Goal: Information Seeking & Learning: Learn about a topic

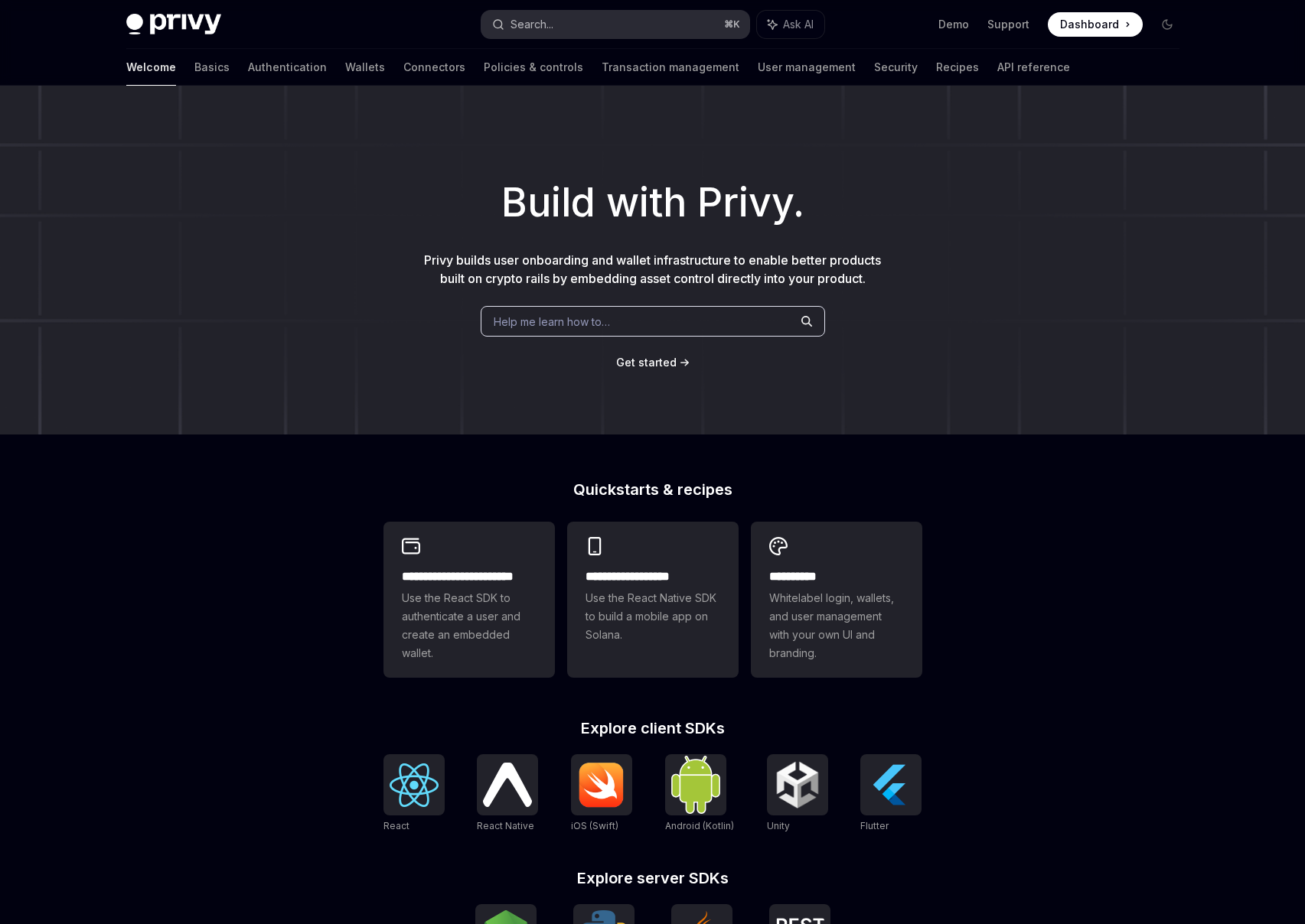
click at [656, 29] on button "Search... ⌘ K" at bounding box center [614, 25] width 268 height 28
type textarea "*"
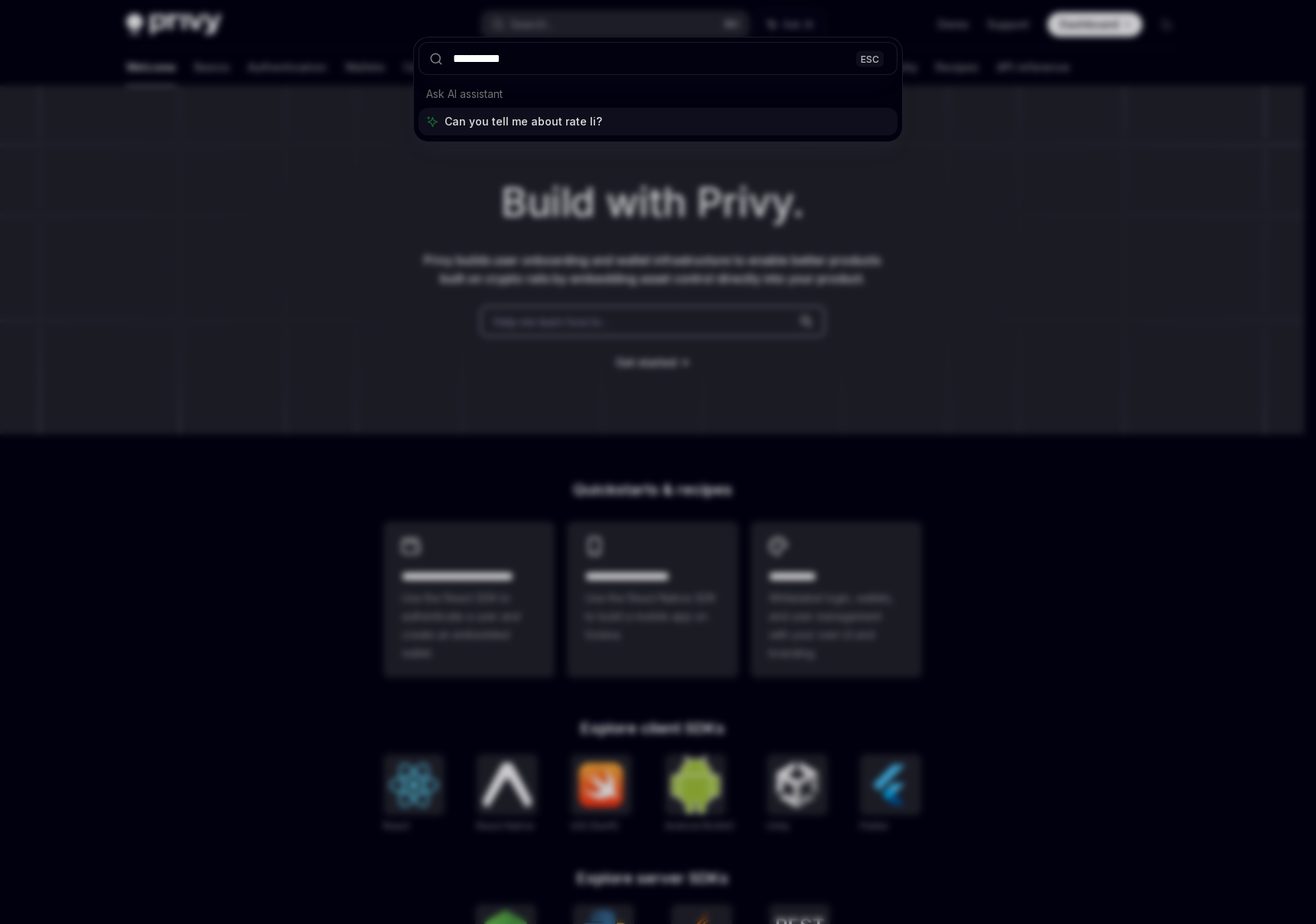
type input "**********"
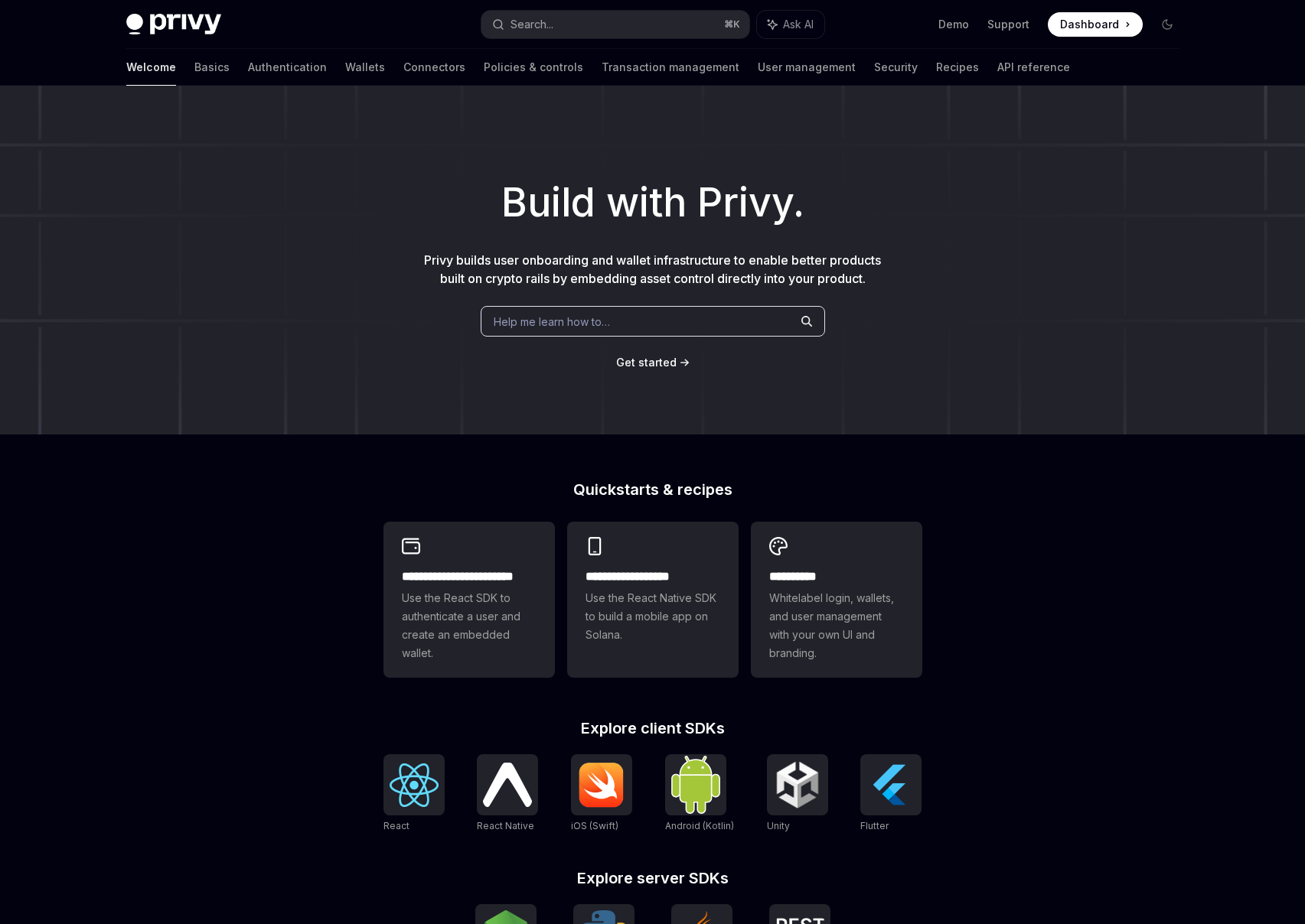
type textarea "*"
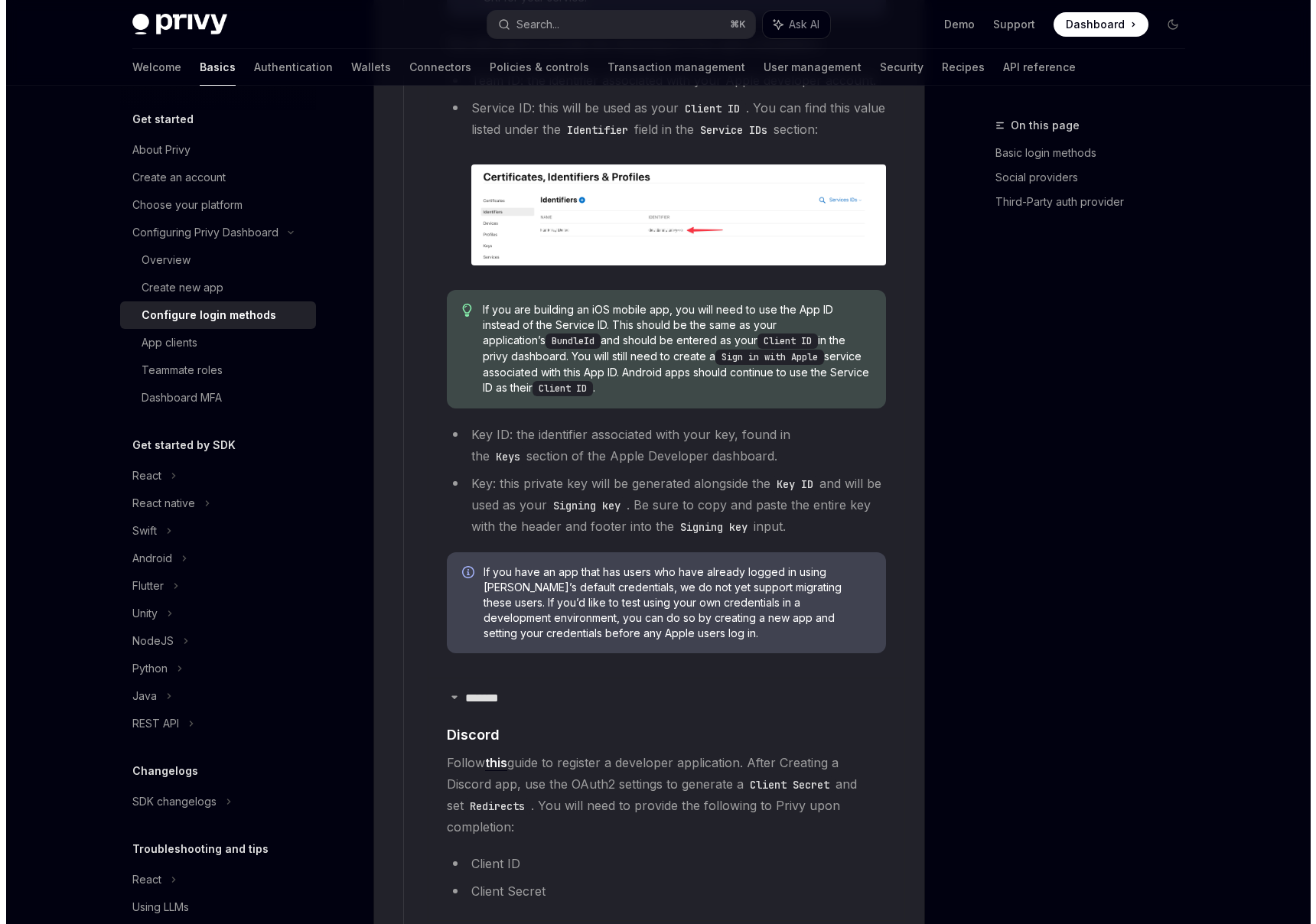
scroll to position [4120, 0]
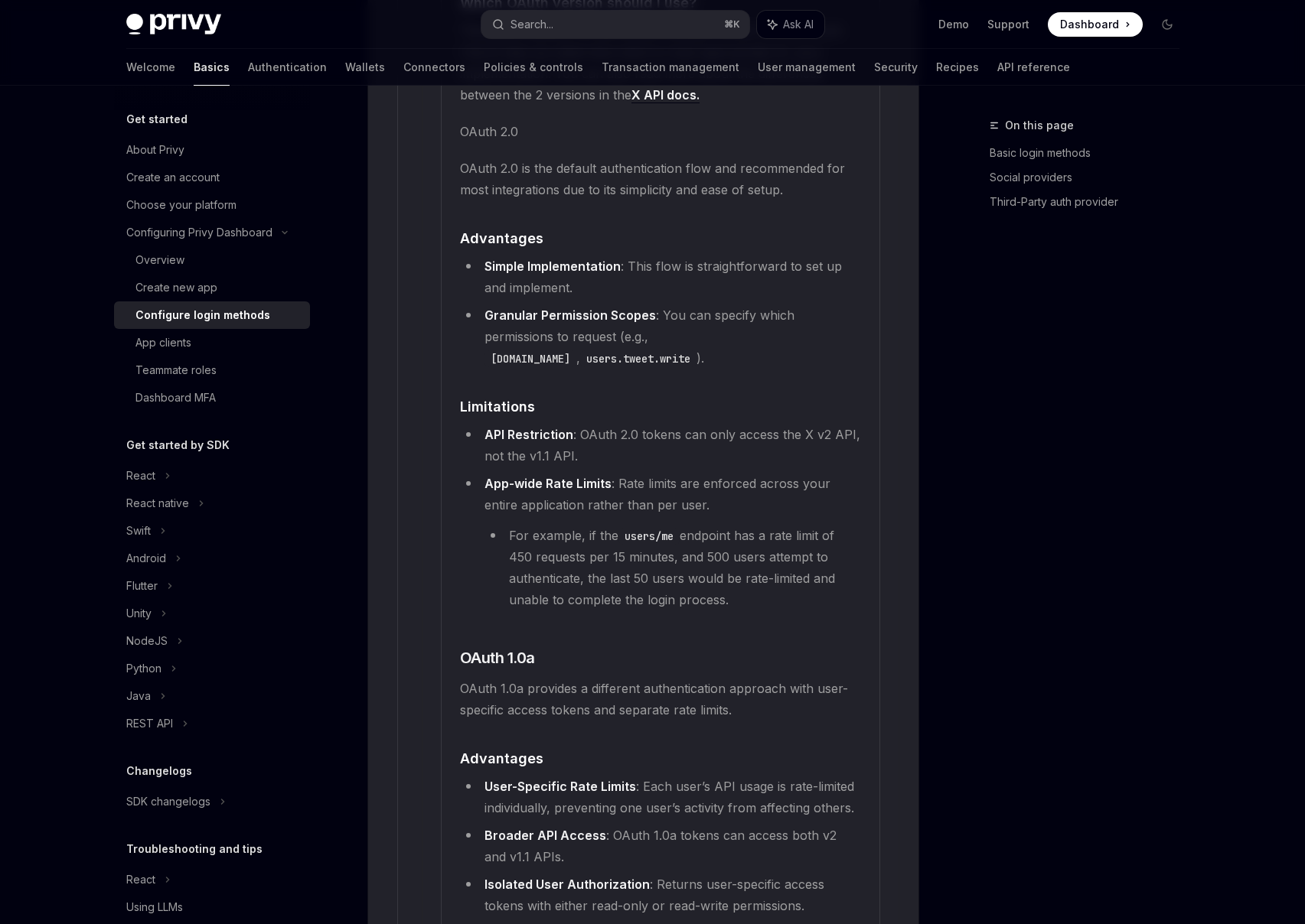
drag, startPoint x: 678, startPoint y: 460, endPoint x: 699, endPoint y: 462, distance: 21.1
click at [678, 473] on li "App-wide Rate Limits : Rate limits are enforced across your entire application …" at bounding box center [660, 541] width 401 height 138
click at [578, 19] on button "Search... ⌘ K" at bounding box center [614, 25] width 268 height 28
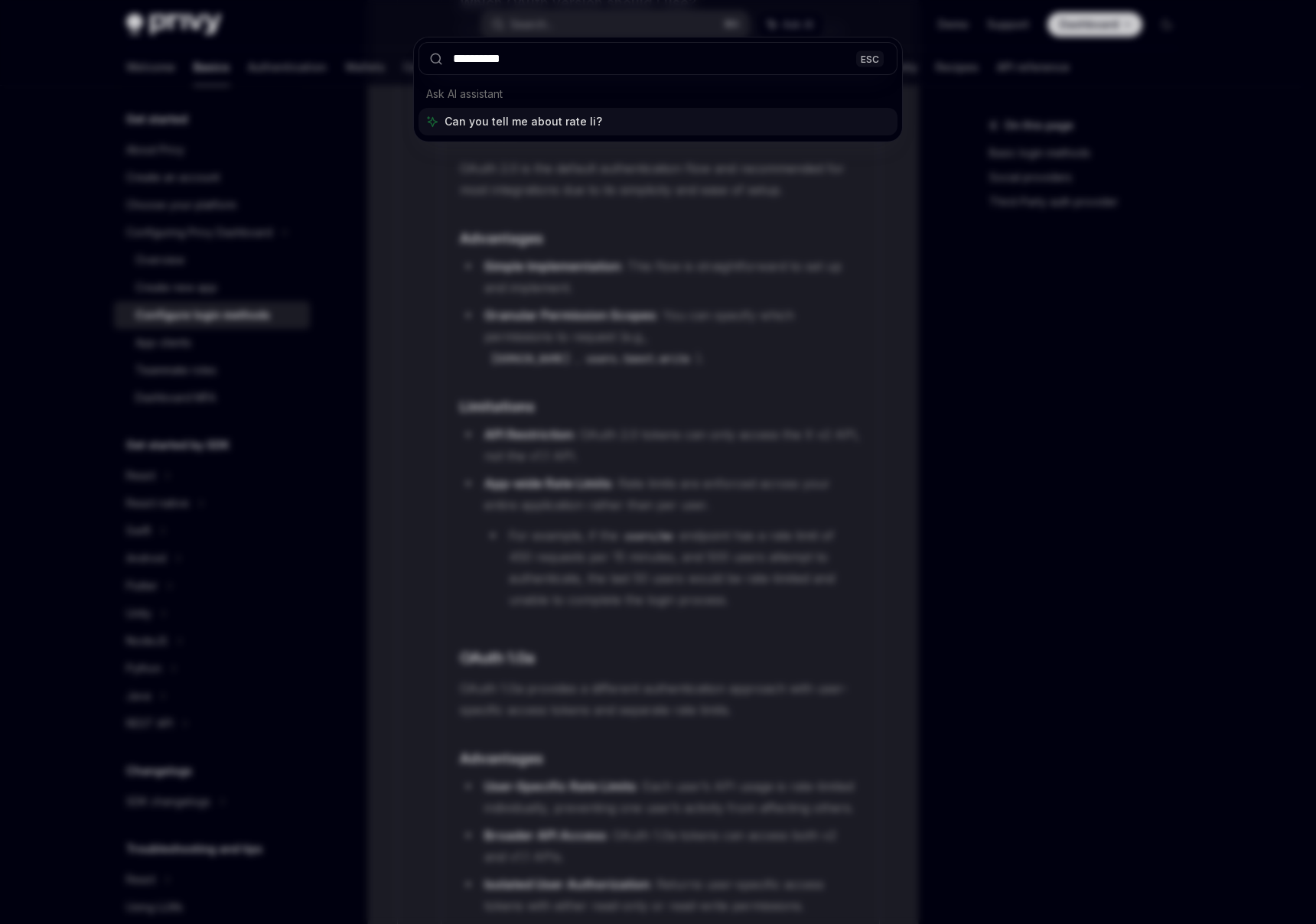
type input "**********"
type textarea "*"
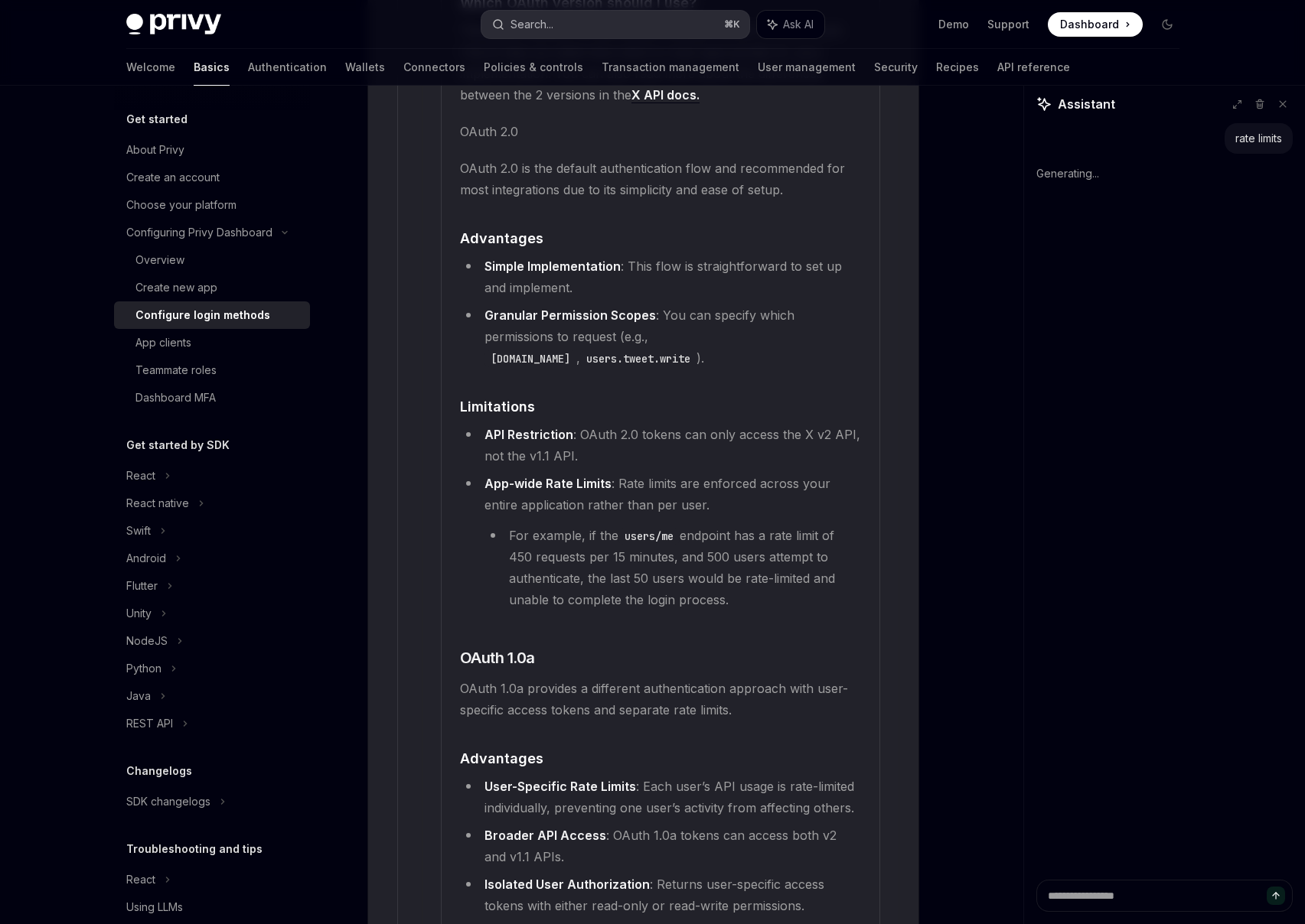
click at [594, 29] on button "Search... ⌘ K" at bounding box center [614, 25] width 268 height 28
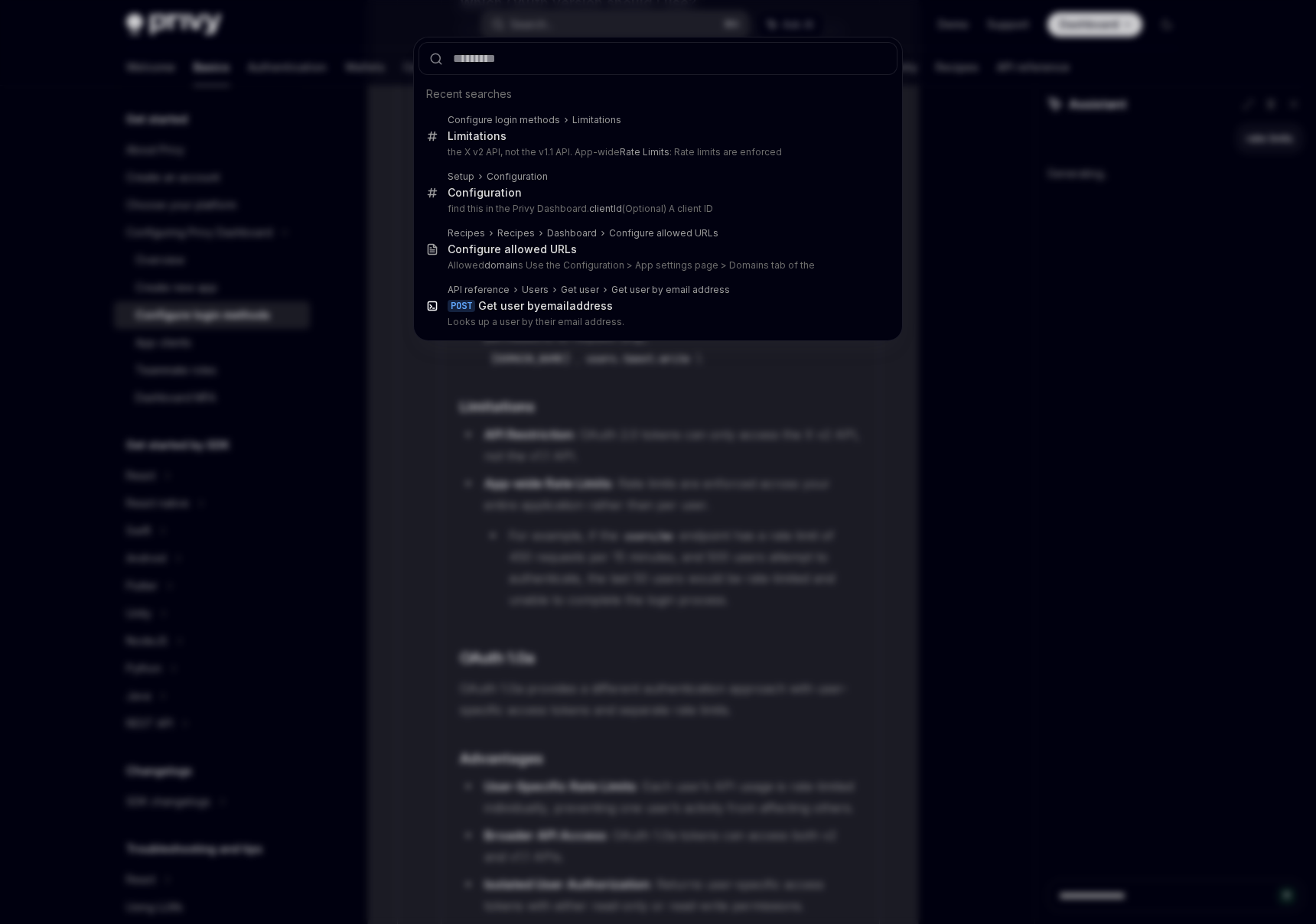
type input "*"
type textarea "*"
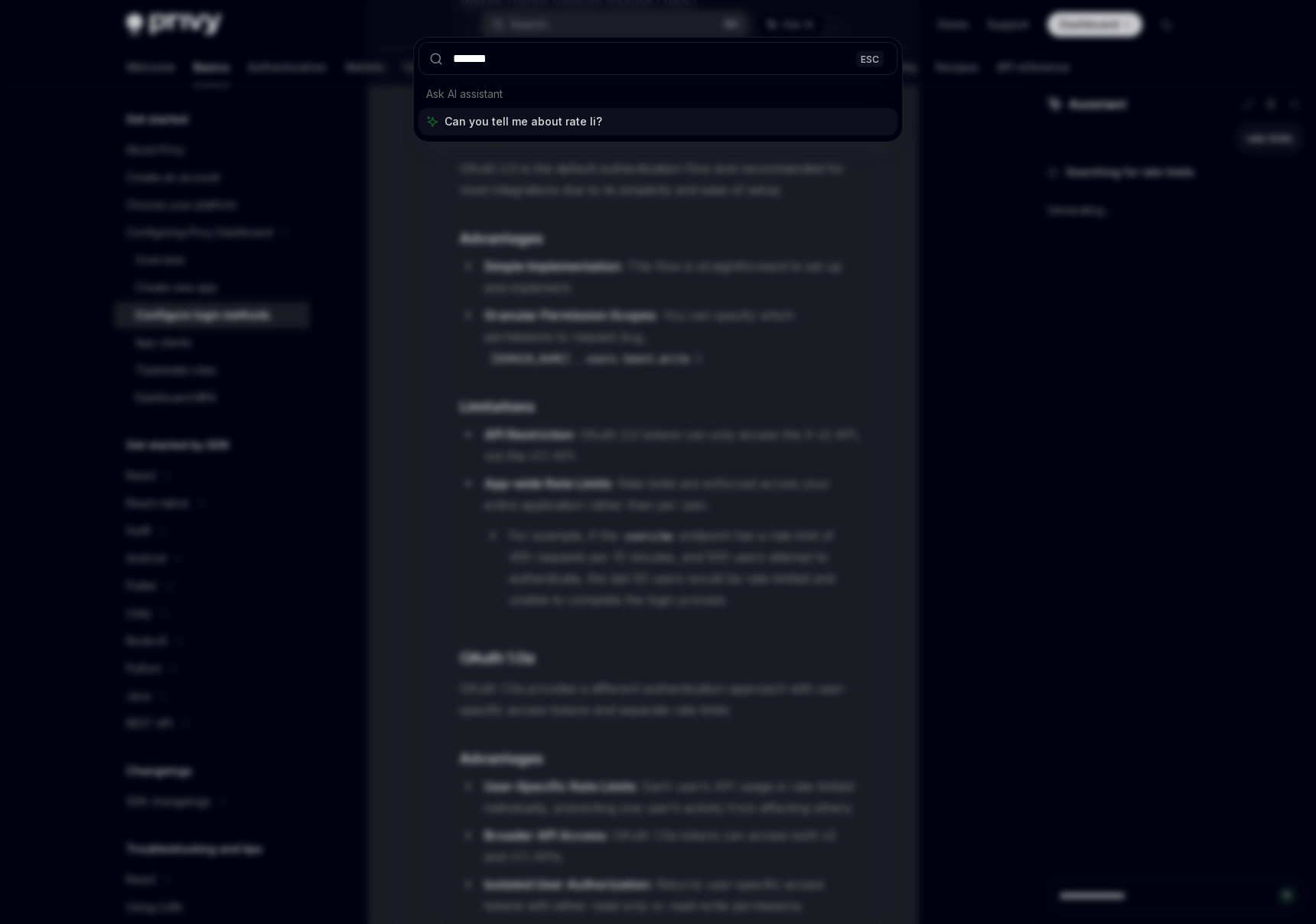
type input "********"
type textarea "*"
type input "**********"
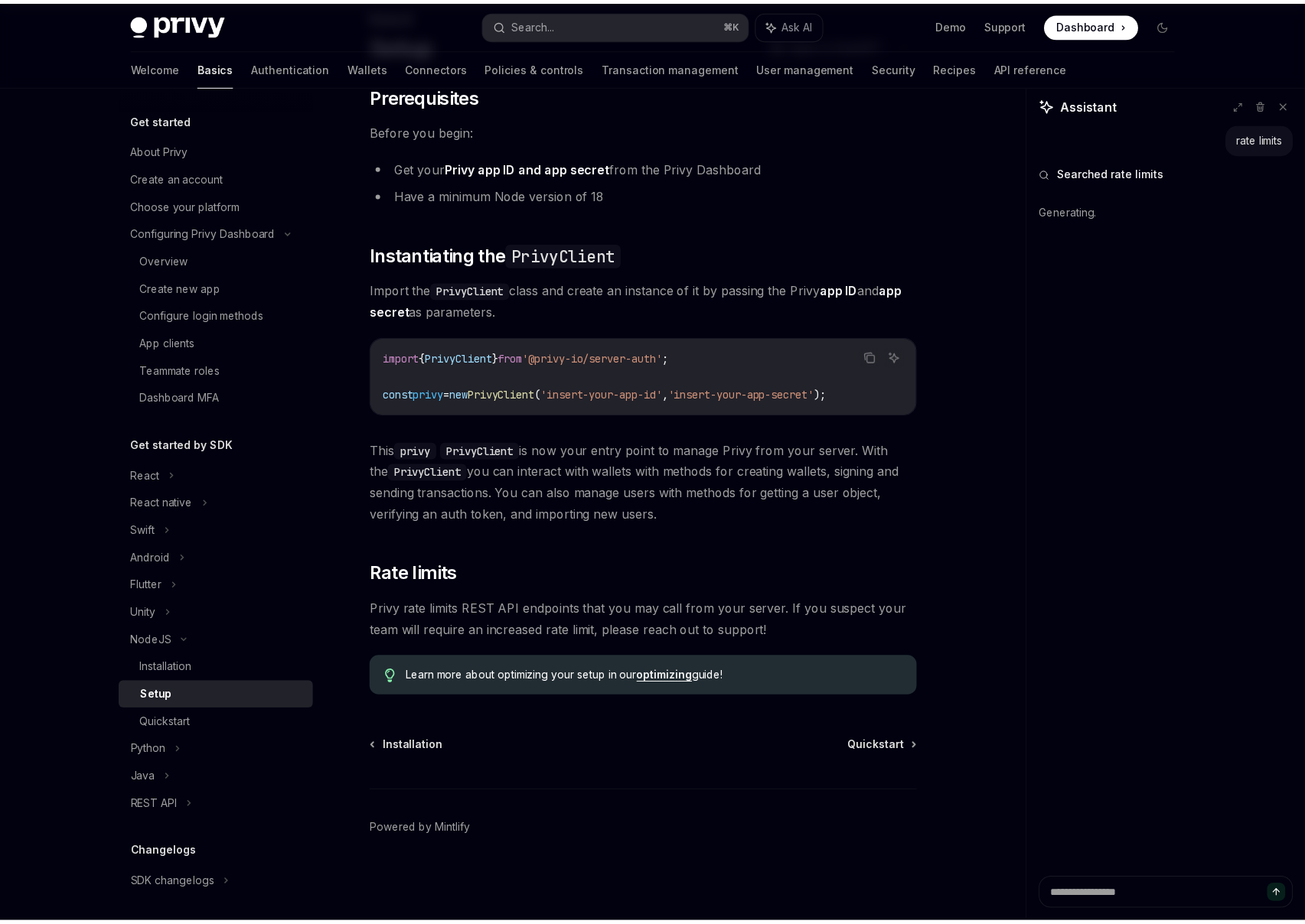
scroll to position [109, 0]
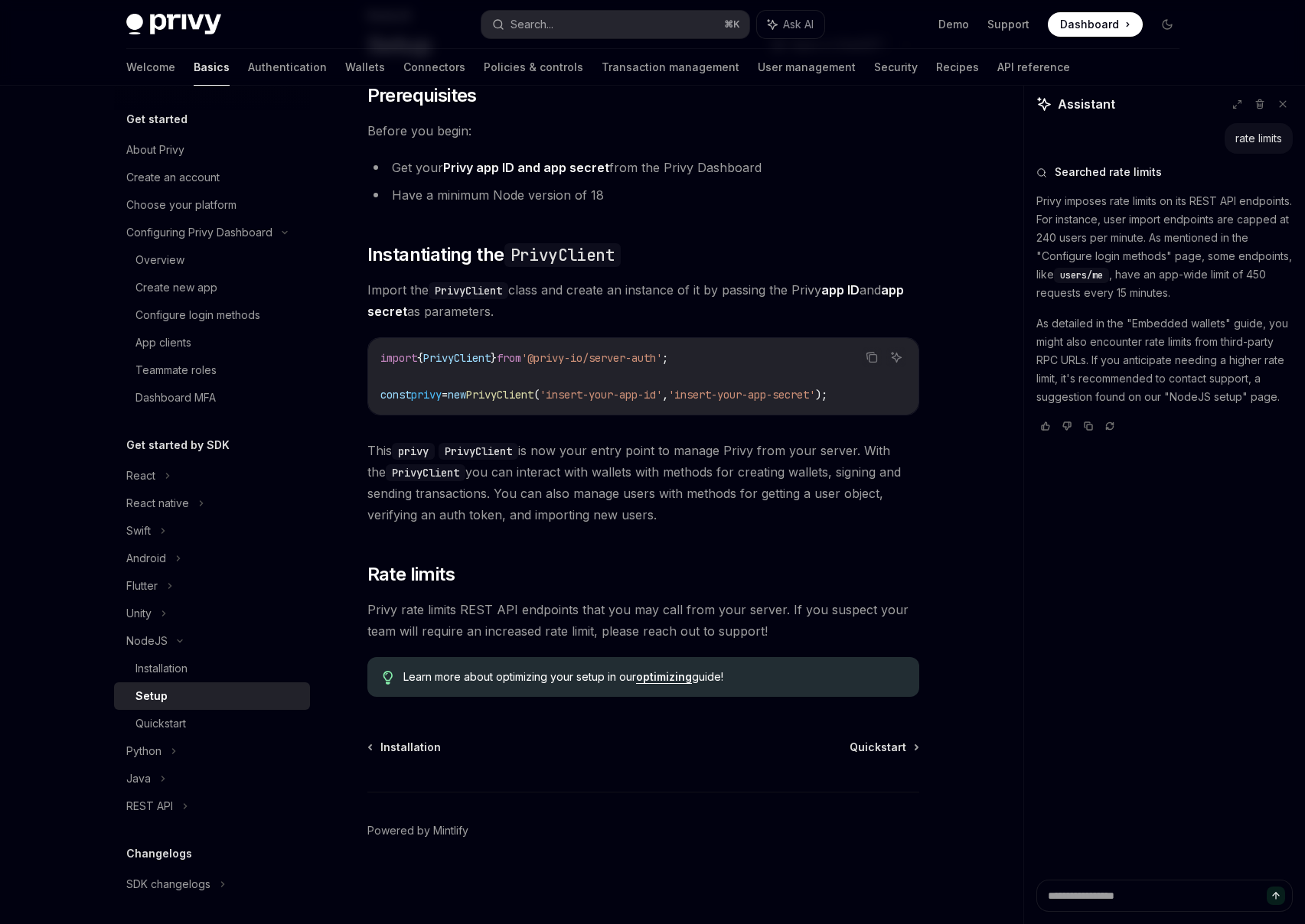
click at [648, 677] on link "optimizing" at bounding box center [664, 677] width 56 height 14
type textarea "*"
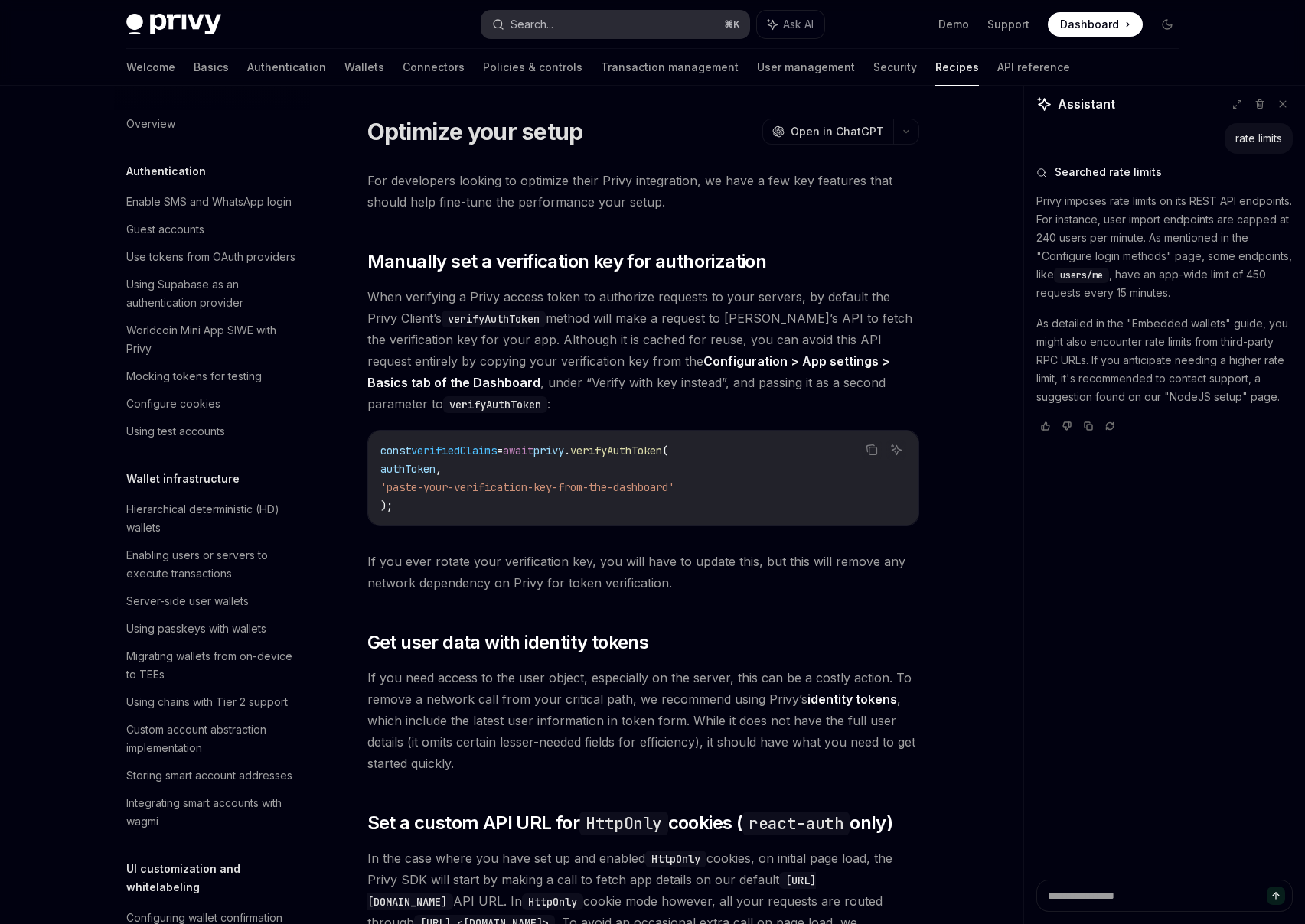
click at [604, 24] on button "Search... ⌘ K" at bounding box center [614, 25] width 268 height 28
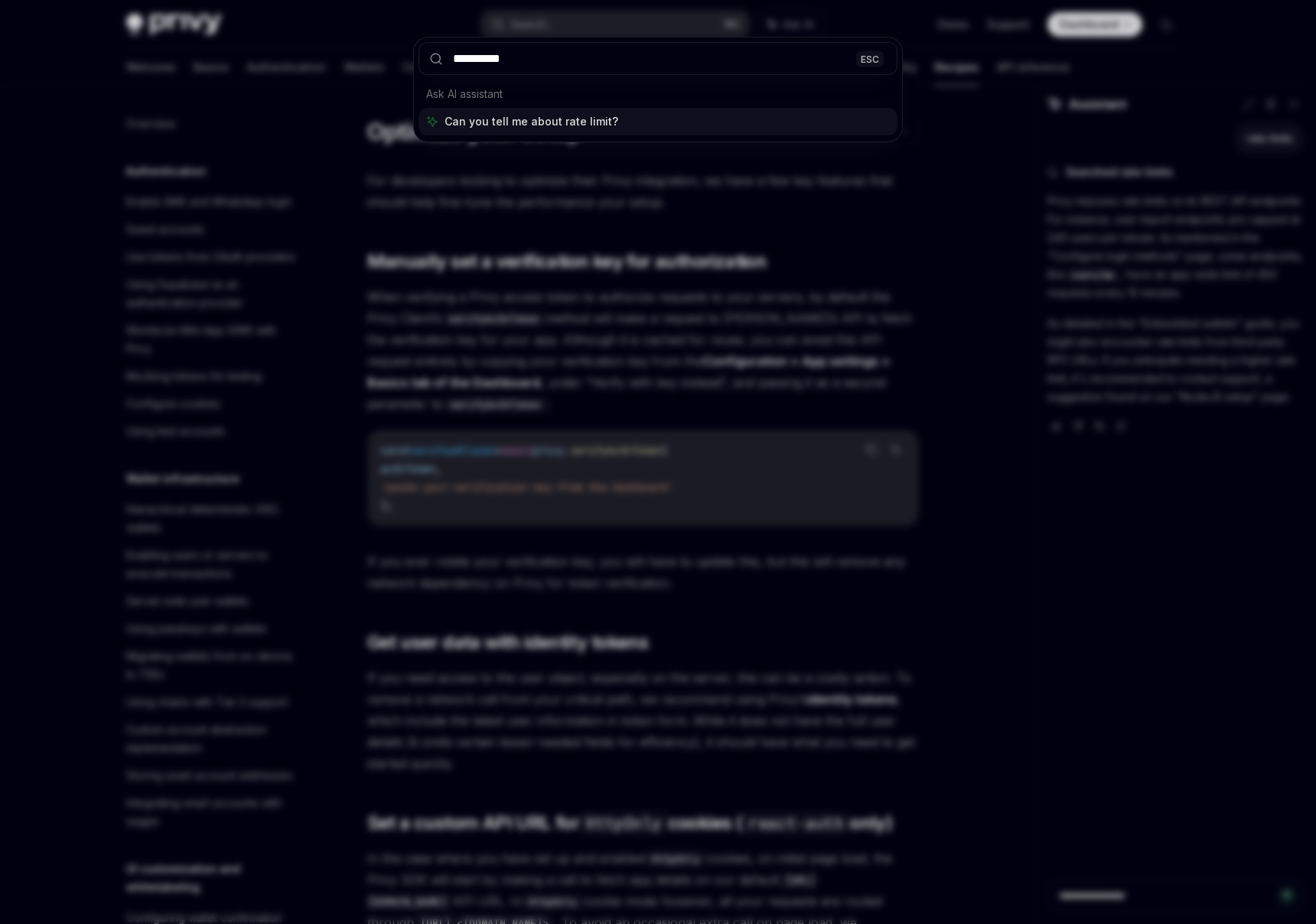
type input "**********"
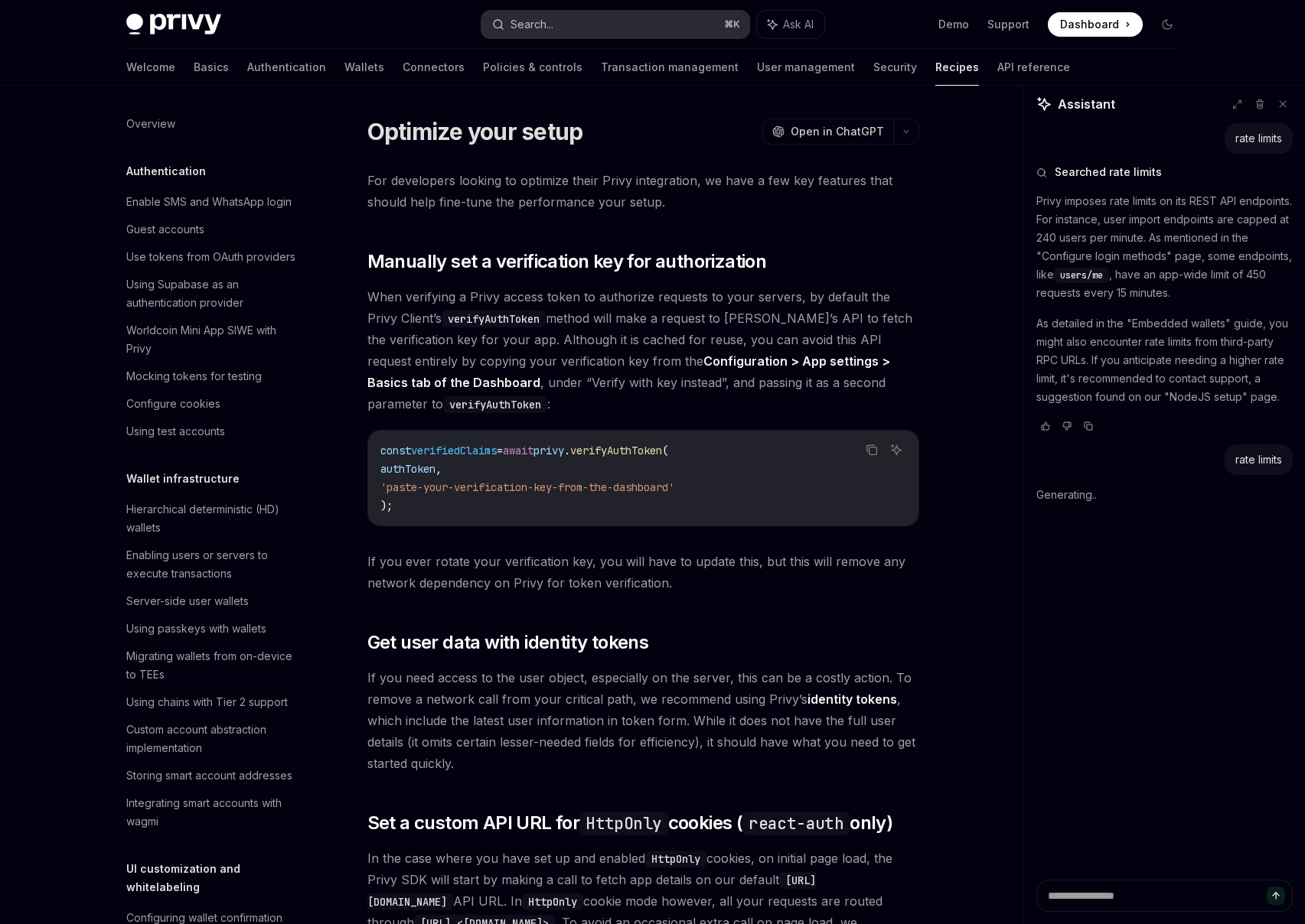
click at [594, 27] on button "Search... ⌘ K" at bounding box center [614, 25] width 268 height 28
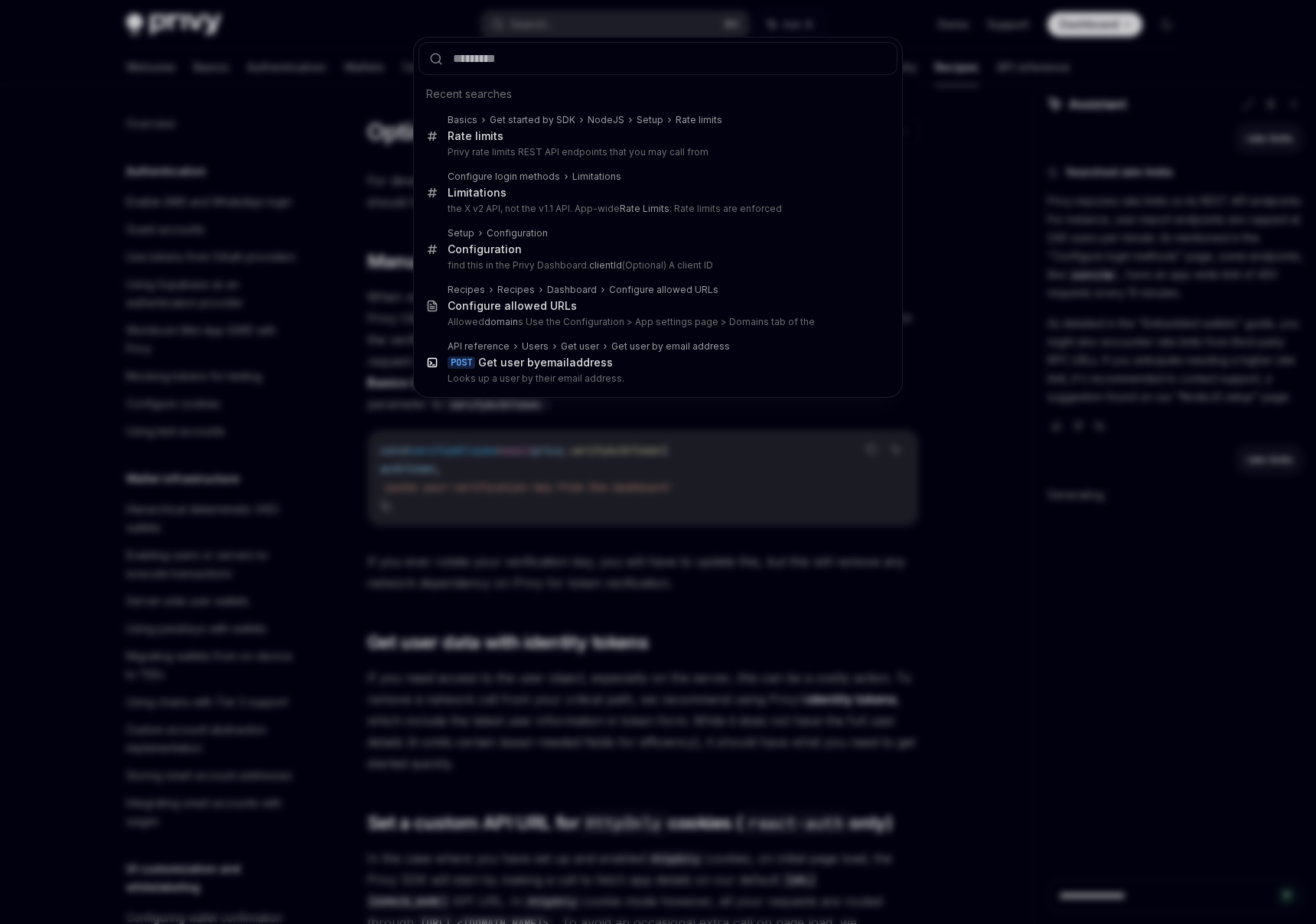
type textarea "*"
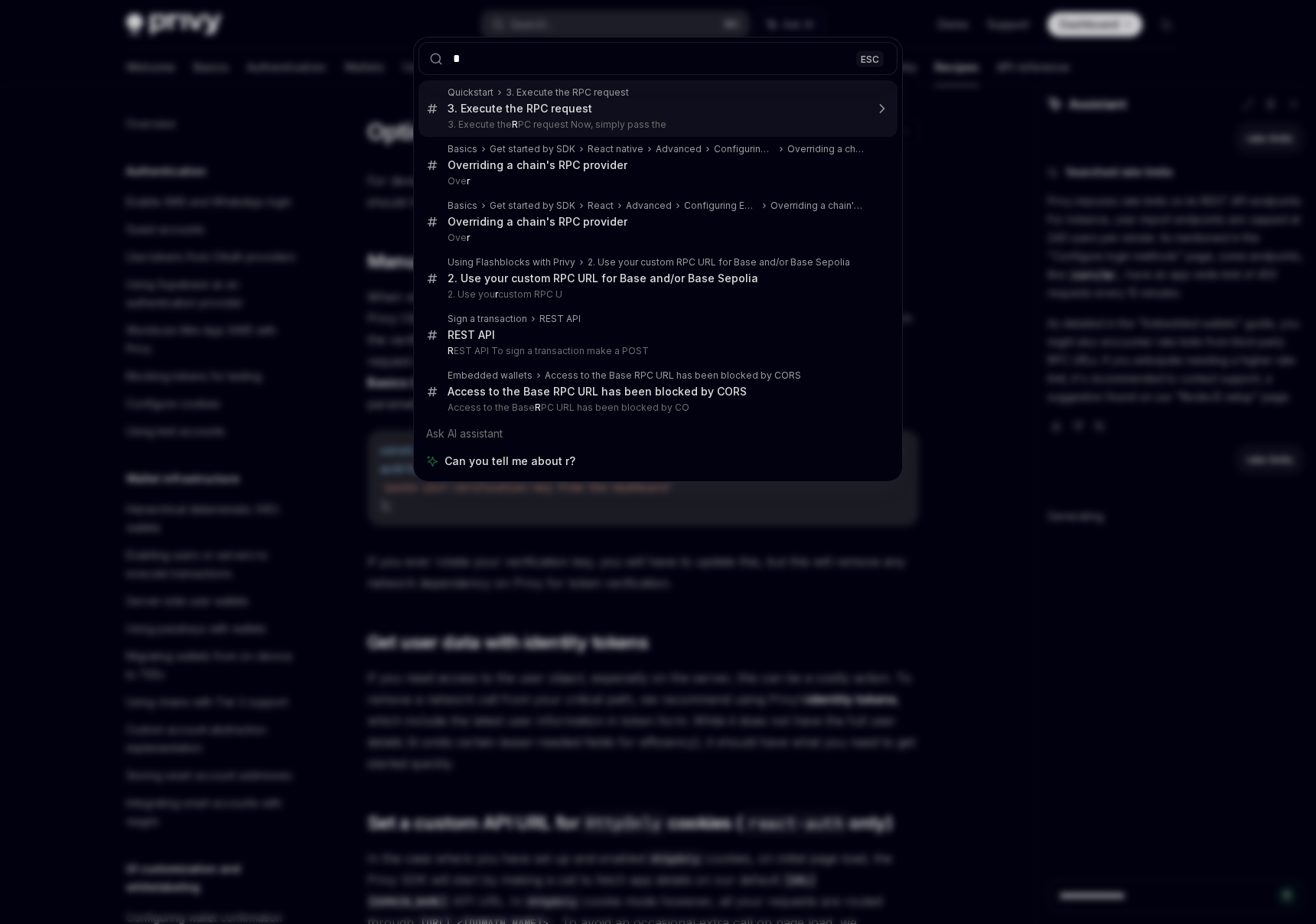
type input "*"
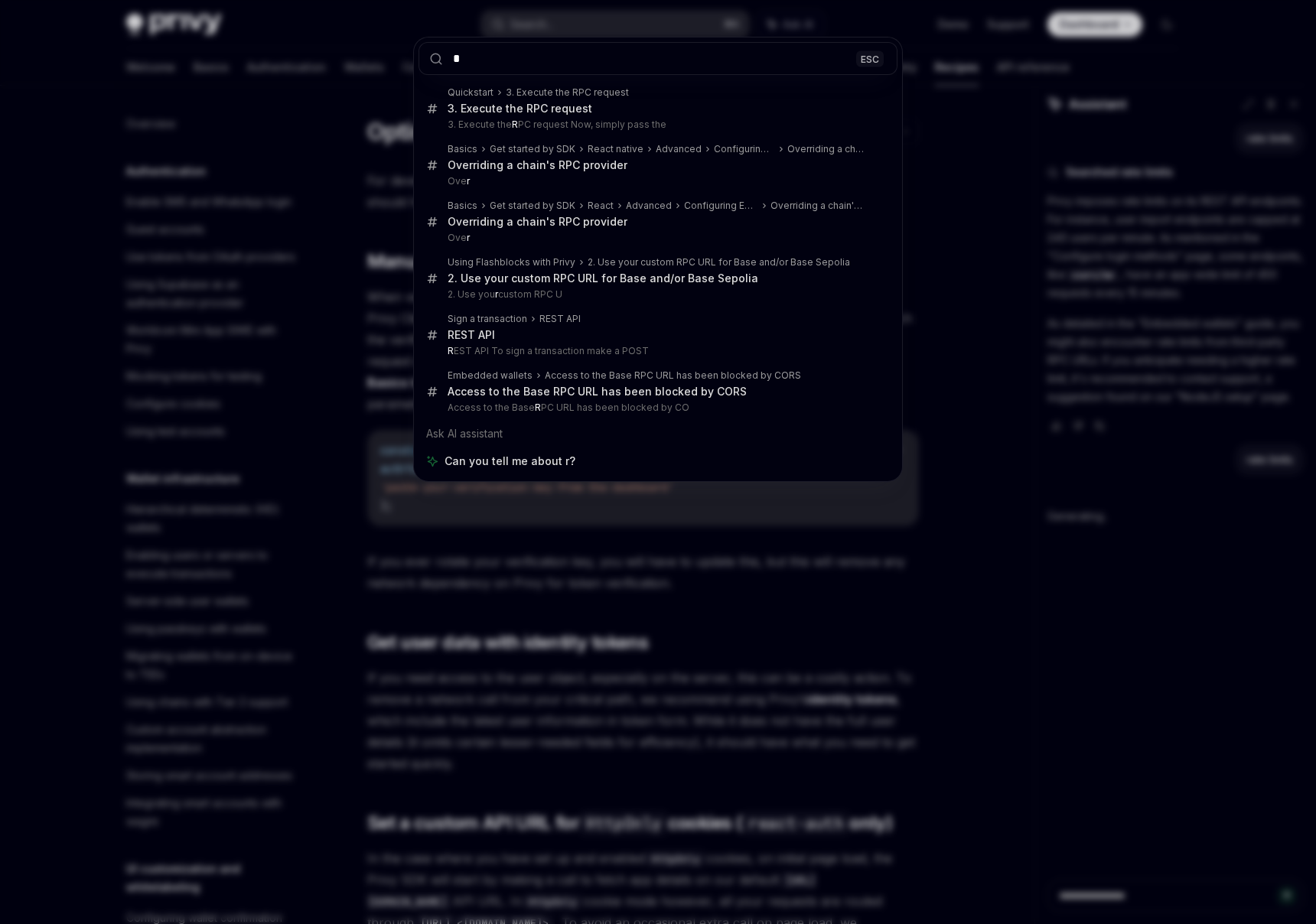
click at [983, 135] on div "* ESC Quickstart 3. Execute the RPC request 3. Execute the RPC request 3. Execu…" at bounding box center [658, 462] width 1316 height 924
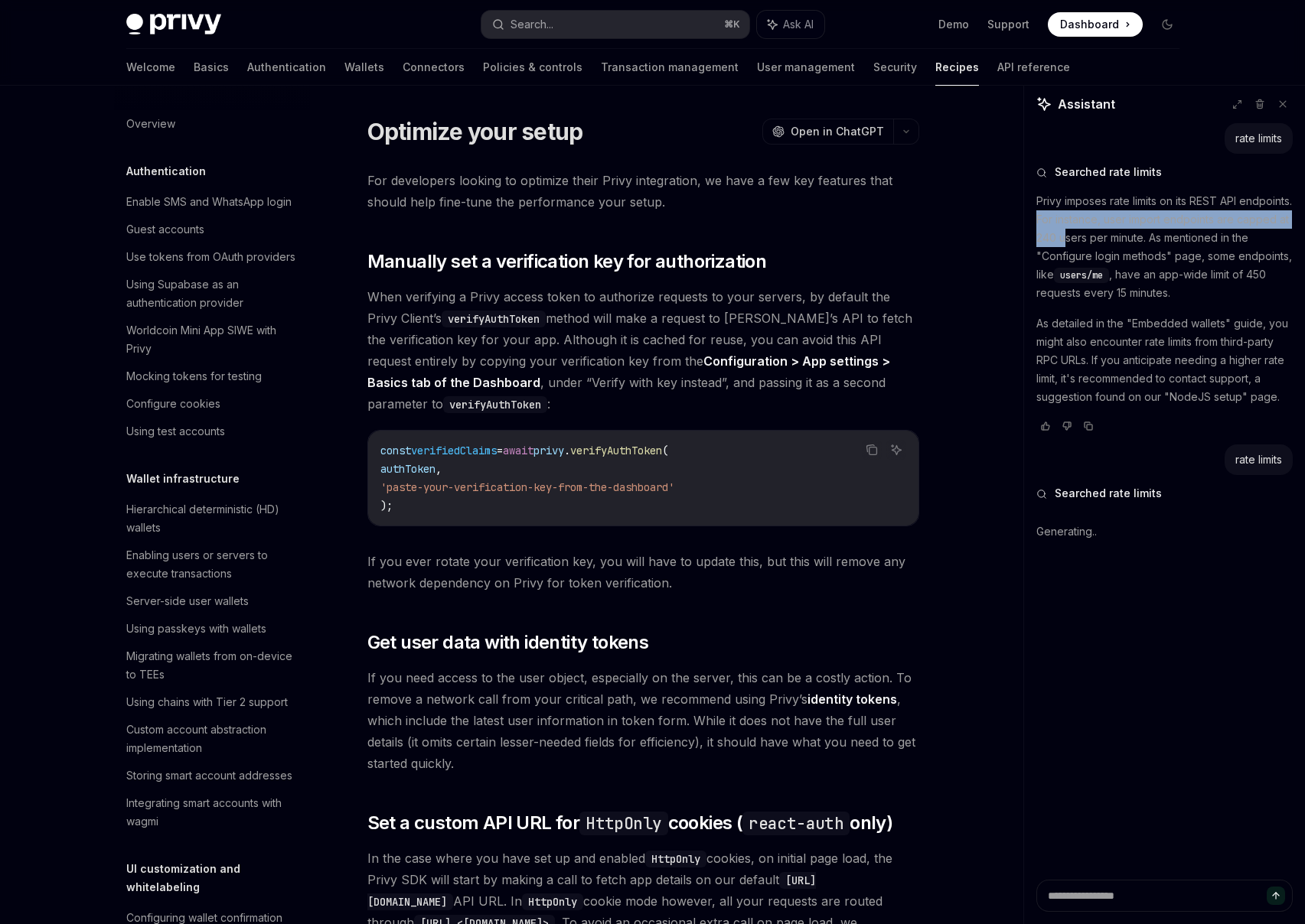
drag, startPoint x: 1089, startPoint y: 223, endPoint x: 1121, endPoint y: 244, distance: 38.3
click at [1121, 244] on p "Privy imposes rate limits on its REST API endpoints. For instance, user import …" at bounding box center [1164, 247] width 257 height 110
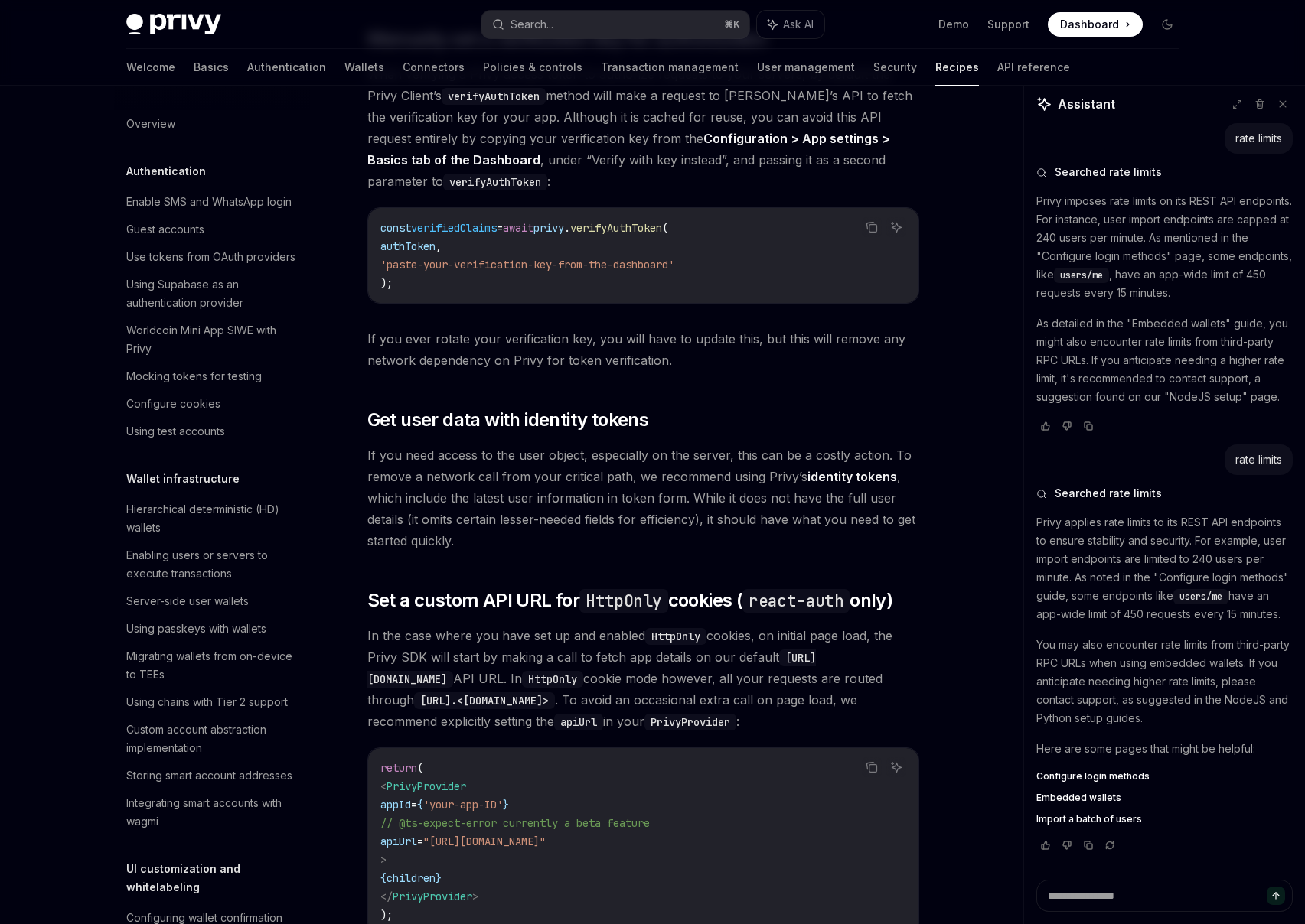
scroll to position [230, 0]
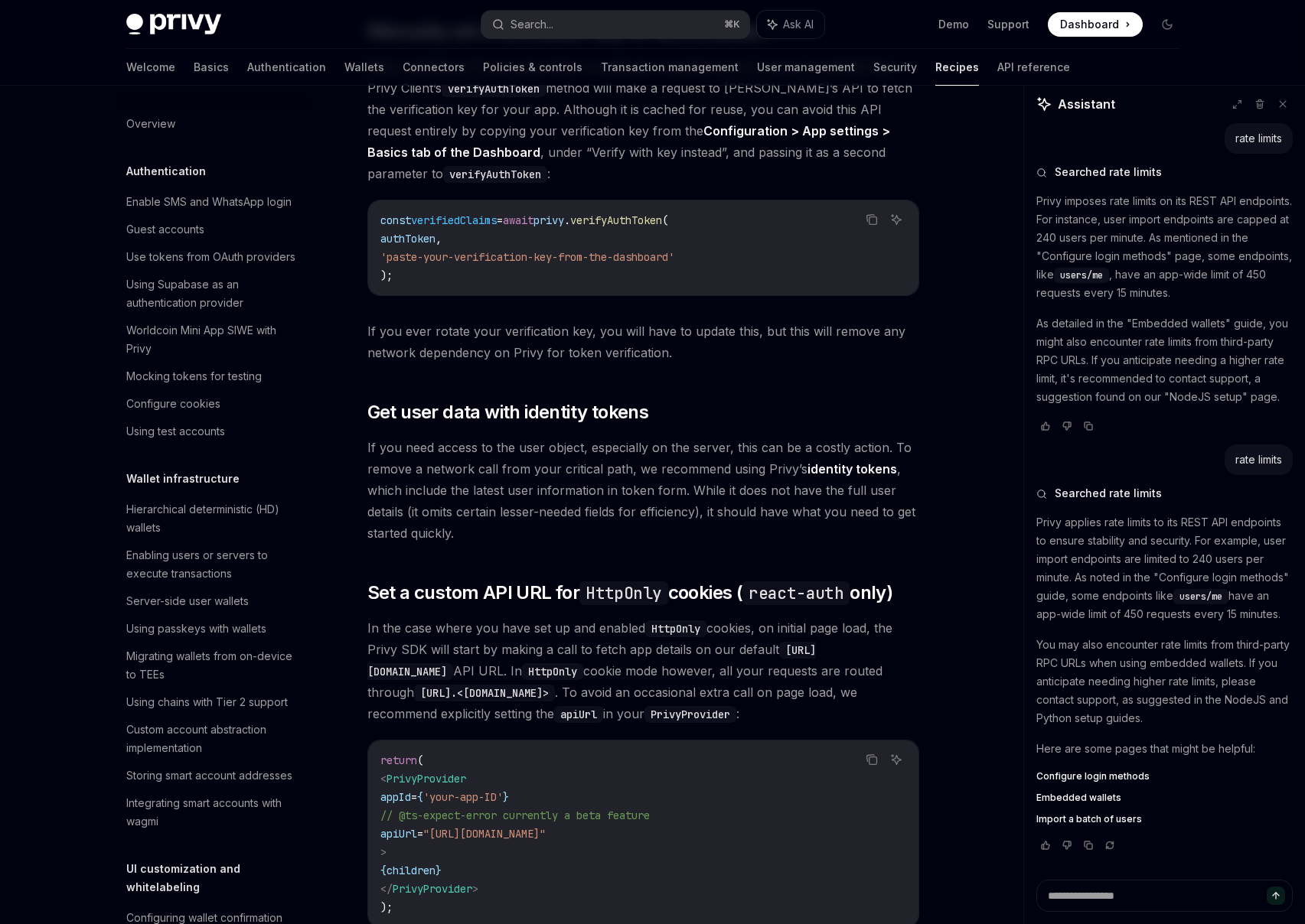
click at [1103, 796] on span "Embedded wallets" at bounding box center [1079, 797] width 85 height 12
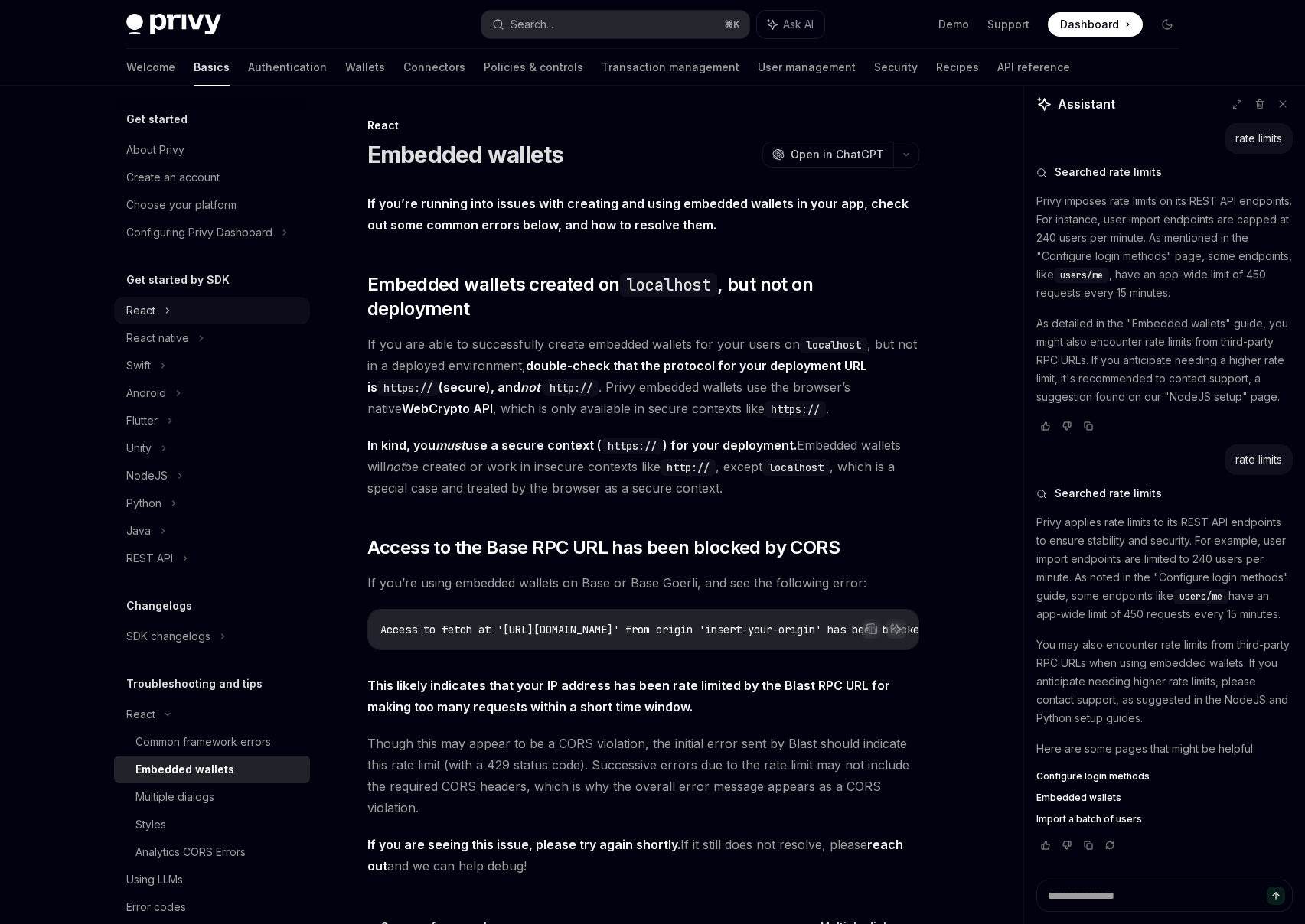
click at [213, 316] on div "React" at bounding box center [211, 310] width 196 height 28
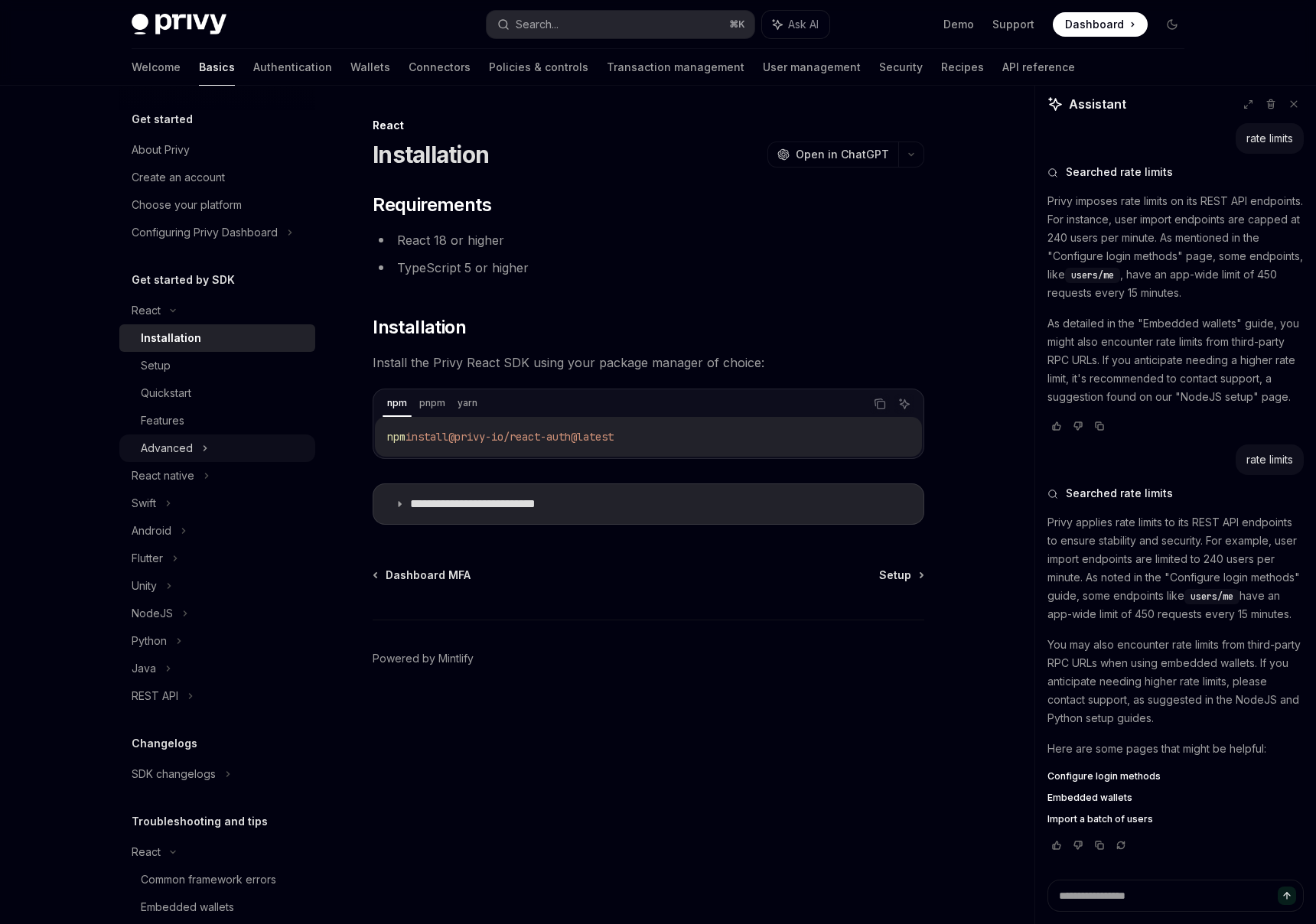
click at [215, 445] on div "Advanced" at bounding box center [217, 449] width 196 height 28
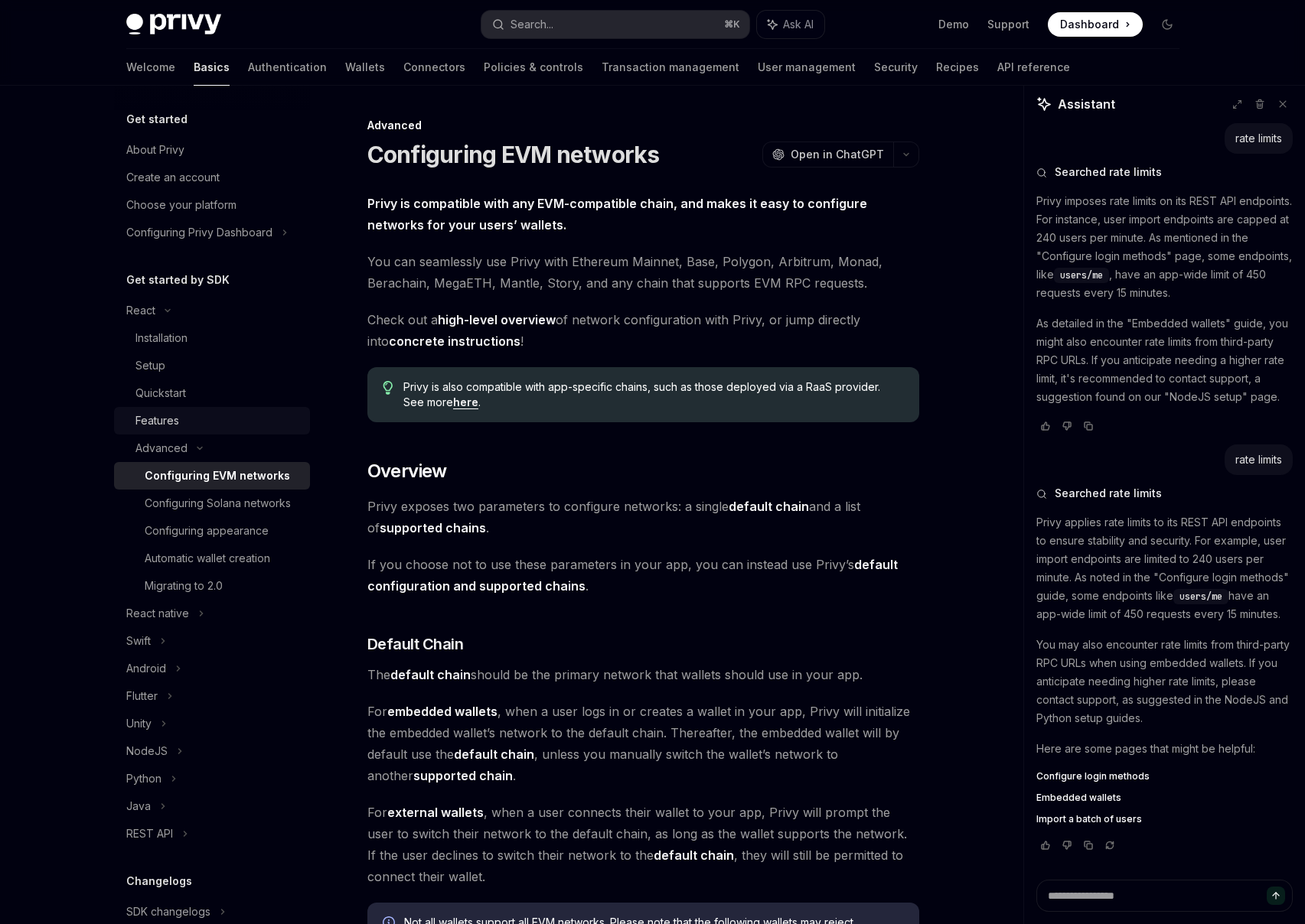
click at [250, 427] on div "Features" at bounding box center [218, 421] width 165 height 19
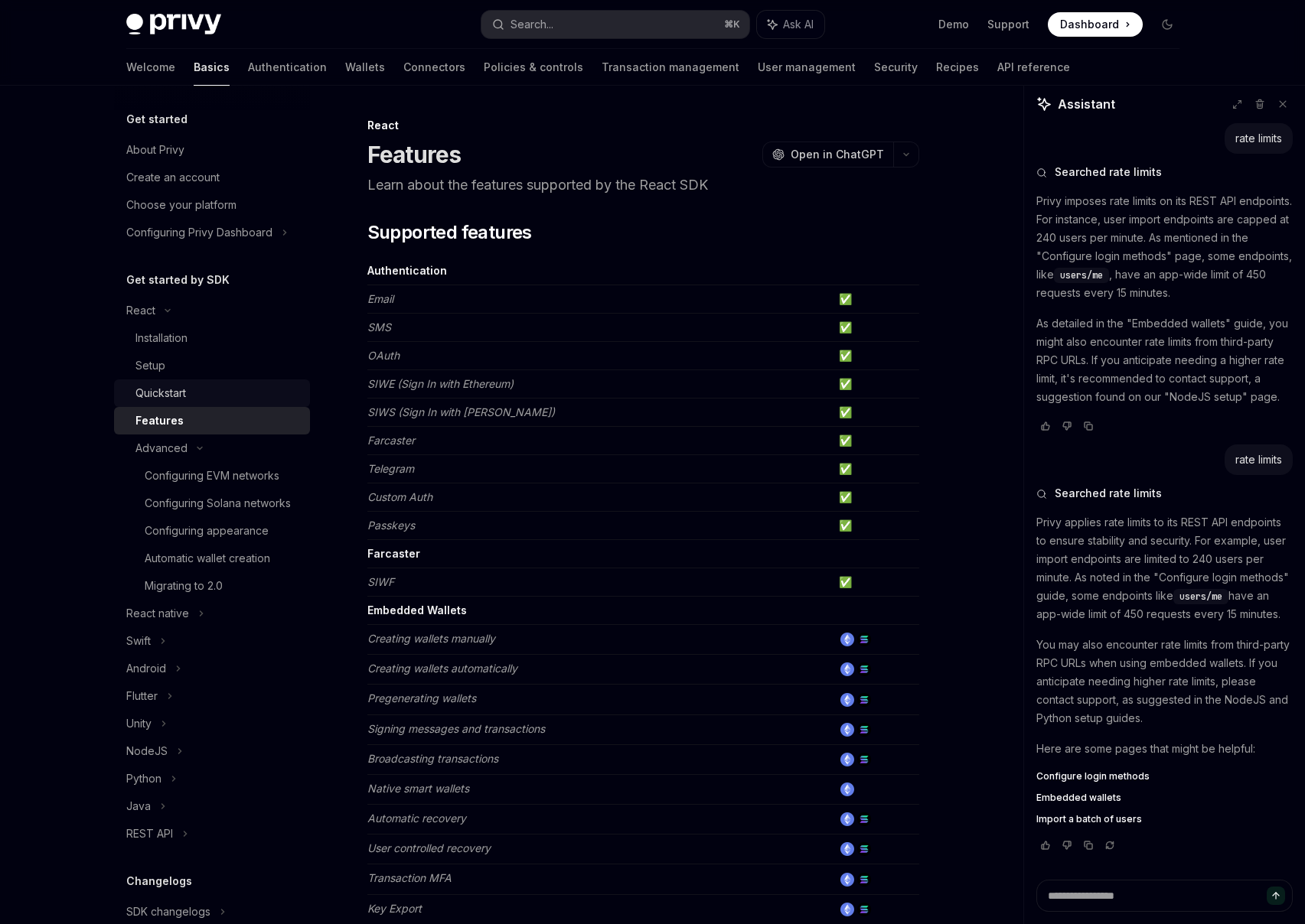
click at [201, 397] on div "Quickstart" at bounding box center [218, 393] width 165 height 19
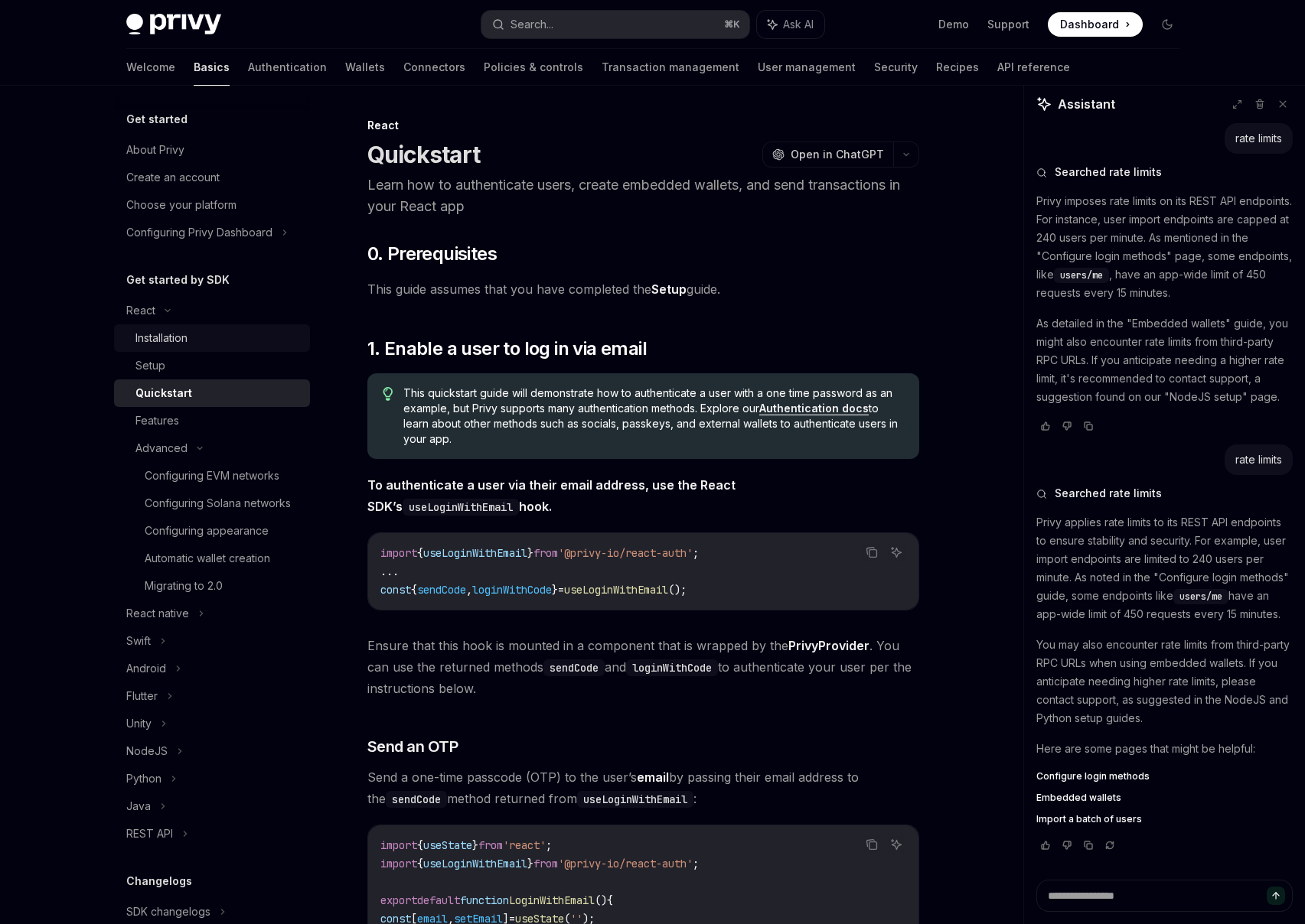
click at [230, 342] on div "Installation" at bounding box center [218, 338] width 165 height 19
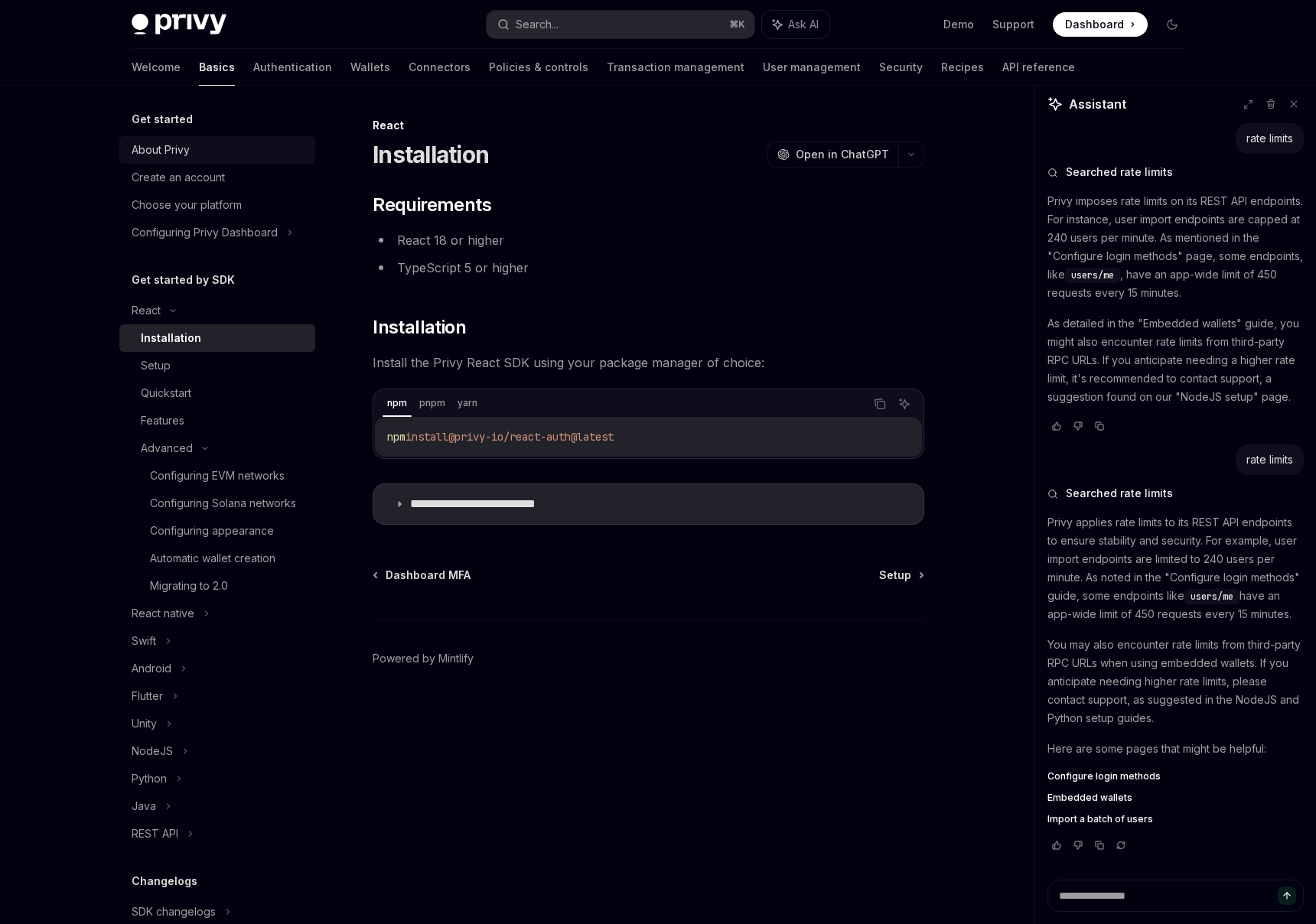
click at [226, 157] on div "About Privy" at bounding box center [219, 150] width 174 height 19
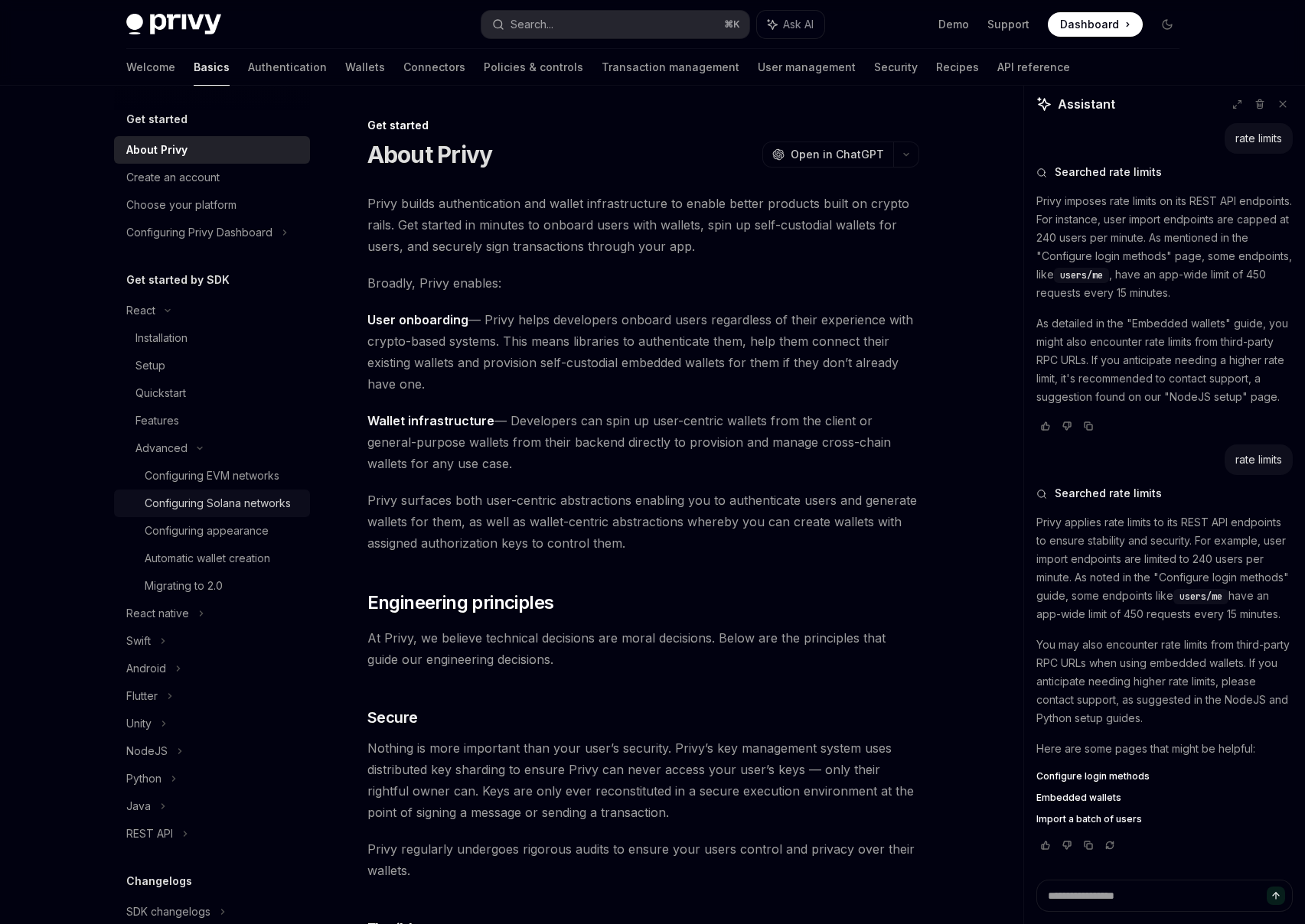
click at [236, 502] on div "Configuring Solana networks" at bounding box center [218, 503] width 146 height 19
type textarea "*"
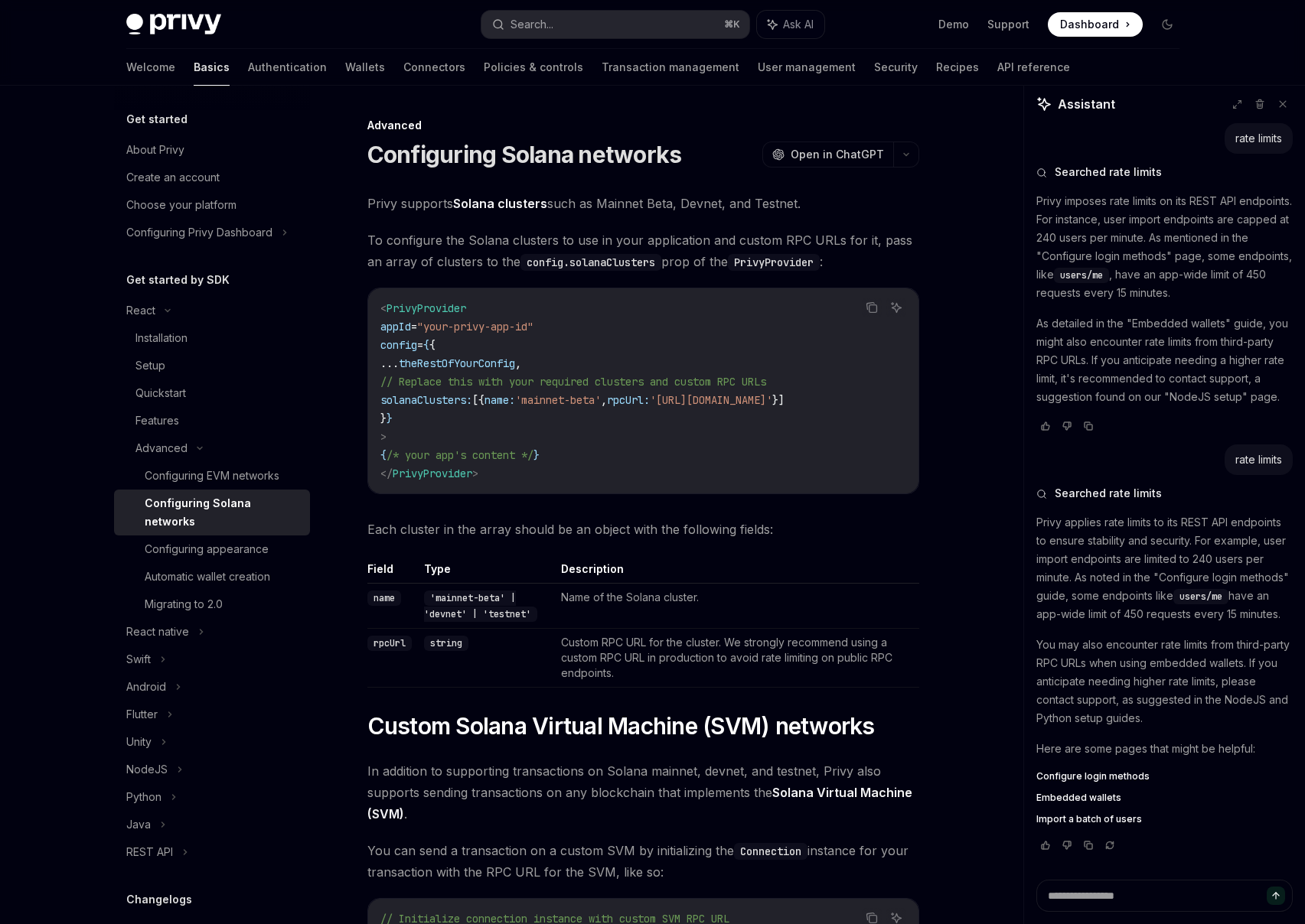
click at [507, 222] on div "Privy supports Solana clusters such as Mainnet Beta, Devnet, and Testnet. To co…" at bounding box center [642, 639] width 551 height 893
click at [555, 25] on button "Search... ⌘ K" at bounding box center [614, 25] width 268 height 28
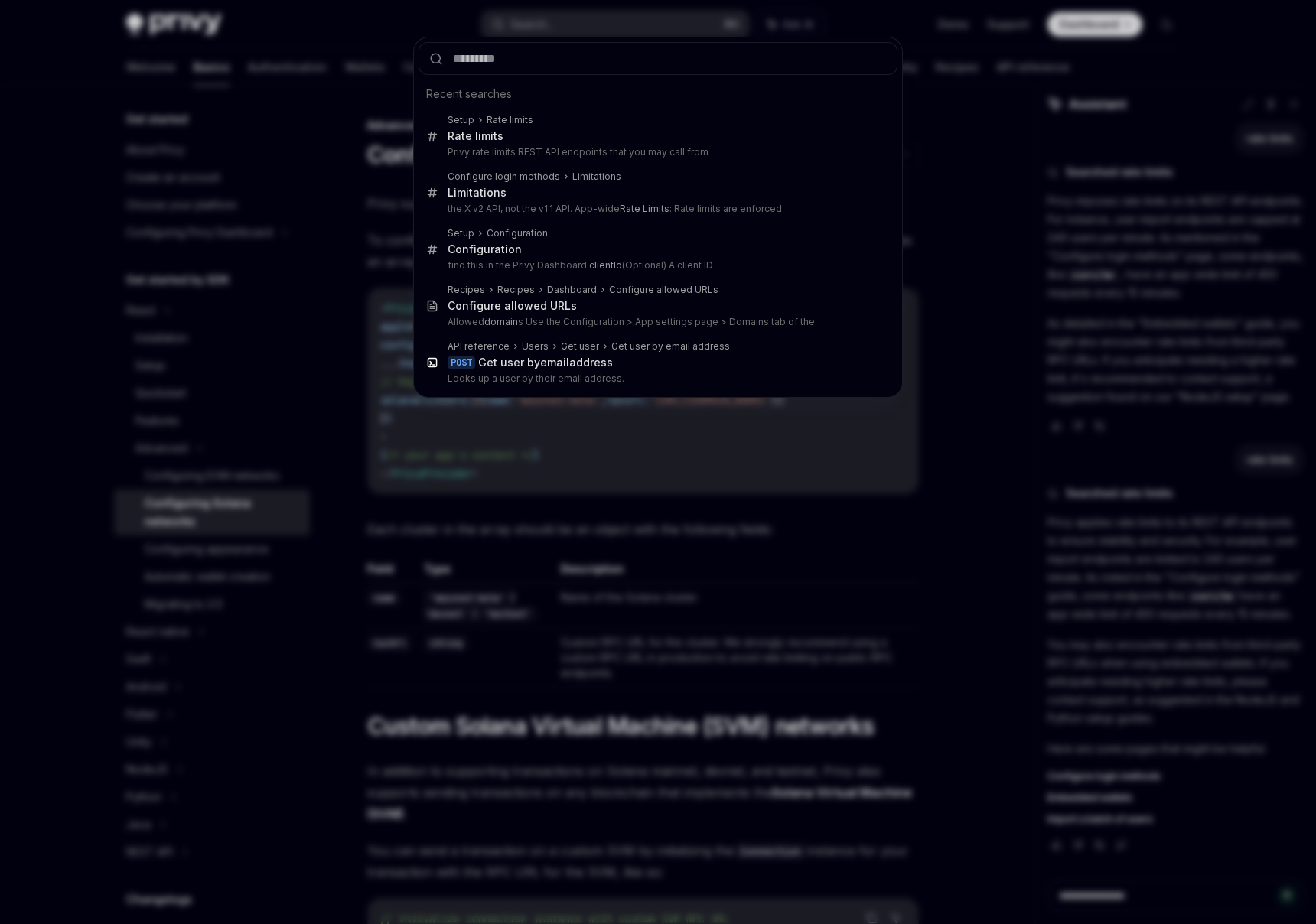
click at [554, 25] on div "Recent searches Setup Rate limits Rate limits Privy rate limits REST API endpoi…" at bounding box center [658, 462] width 1316 height 924
